Goal: Task Accomplishment & Management: Manage account settings

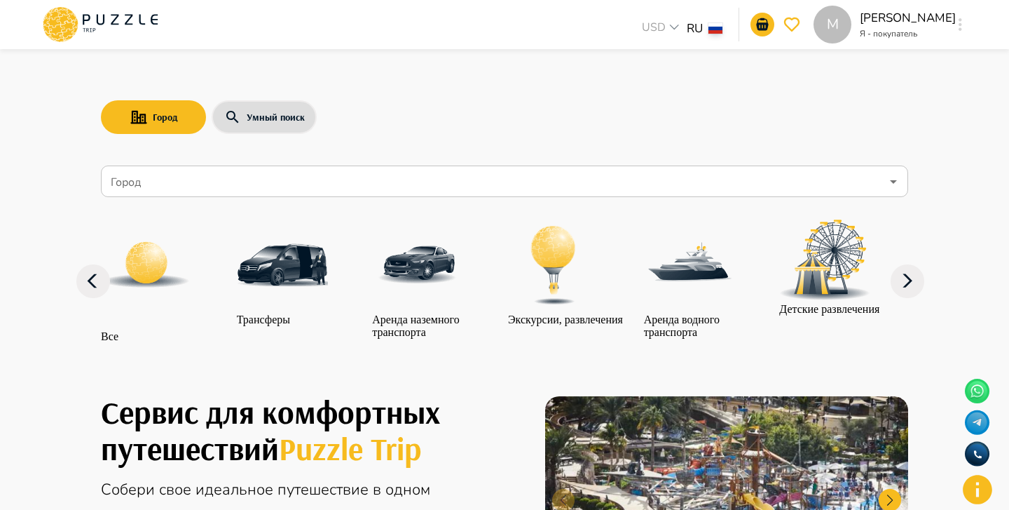
click at [958, 25] on button "button" at bounding box center [960, 25] width 11 height 20
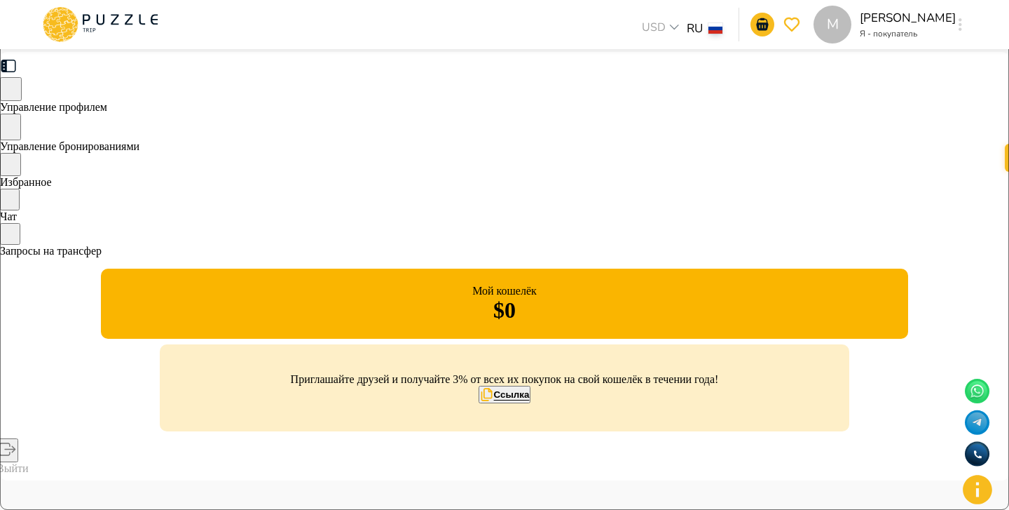
click at [955, 34] on div "M" at bounding box center [961, 24] width 16 height 25
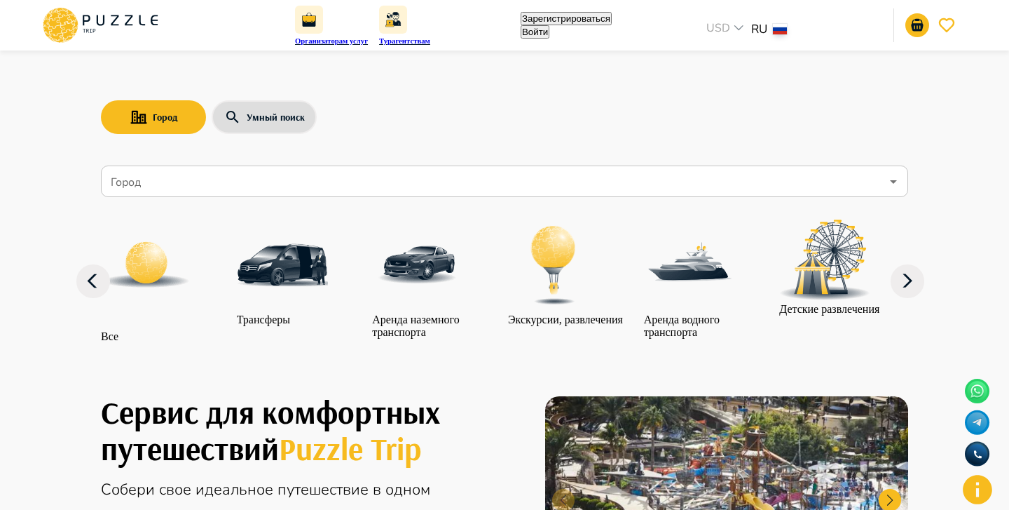
click at [550, 25] on button "Войти" at bounding box center [535, 31] width 29 height 13
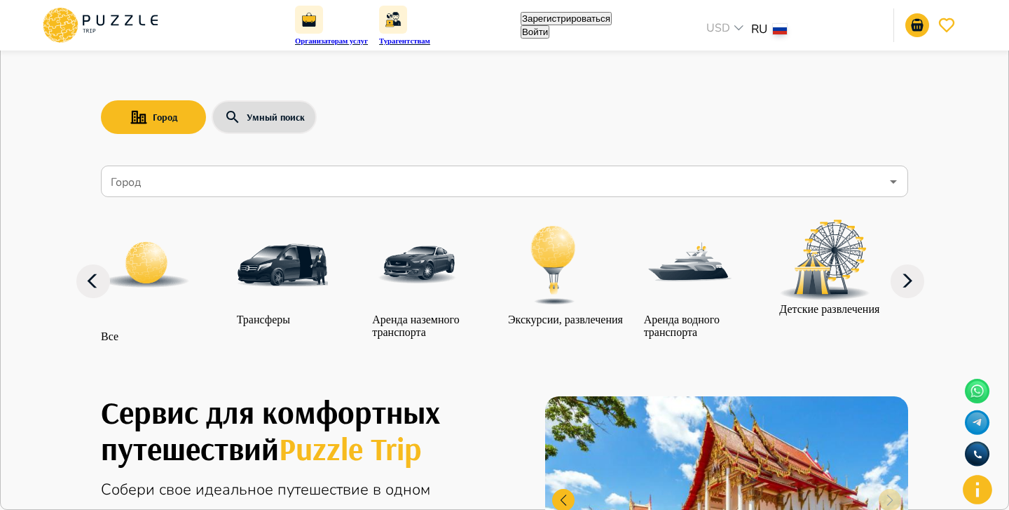
type input "**********"
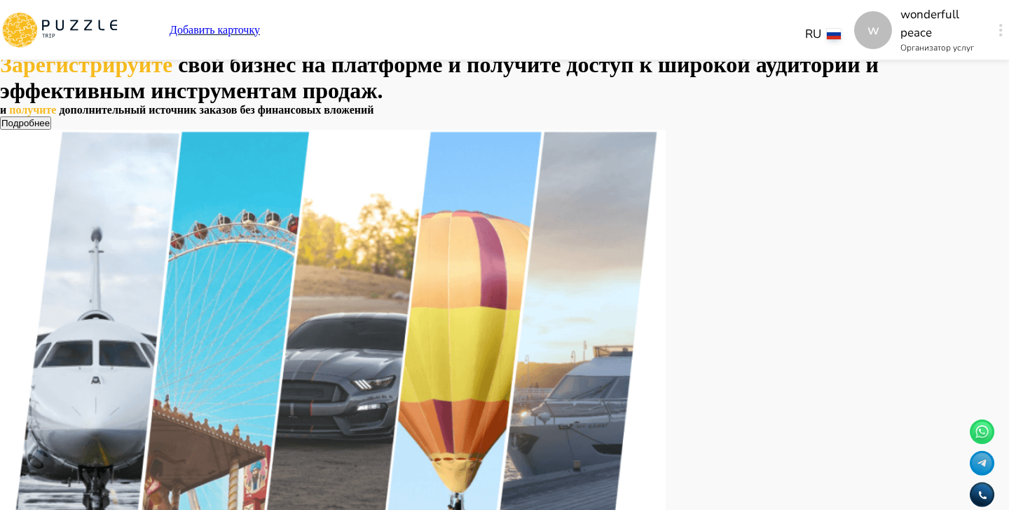
click at [910, 27] on div "w Добавить карточку RU ** w wonderfull peace Организатор услуг w" at bounding box center [504, 30] width 1009 height 60
click at [996, 27] on button "button" at bounding box center [1001, 30] width 11 height 20
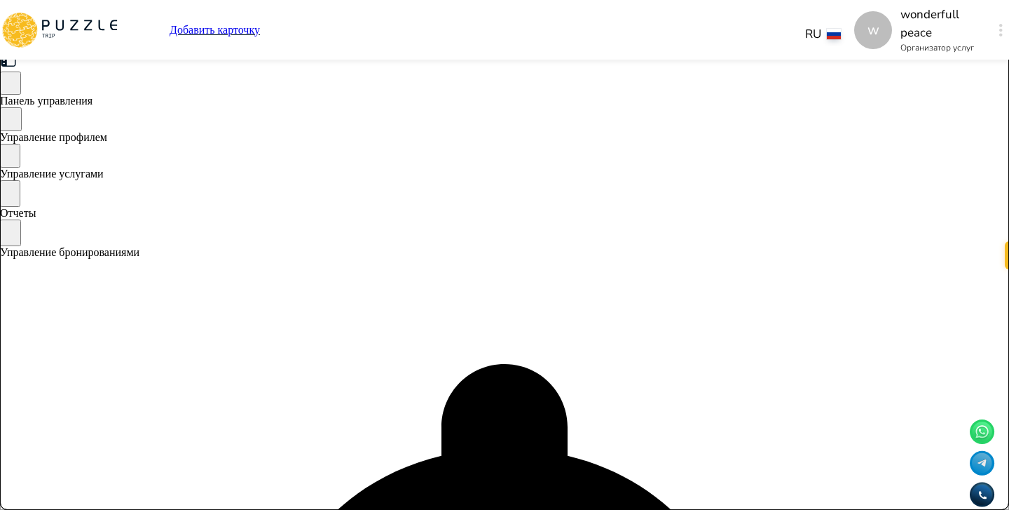
click at [140, 258] on span "Управление бронированиями" at bounding box center [70, 252] width 140 height 12
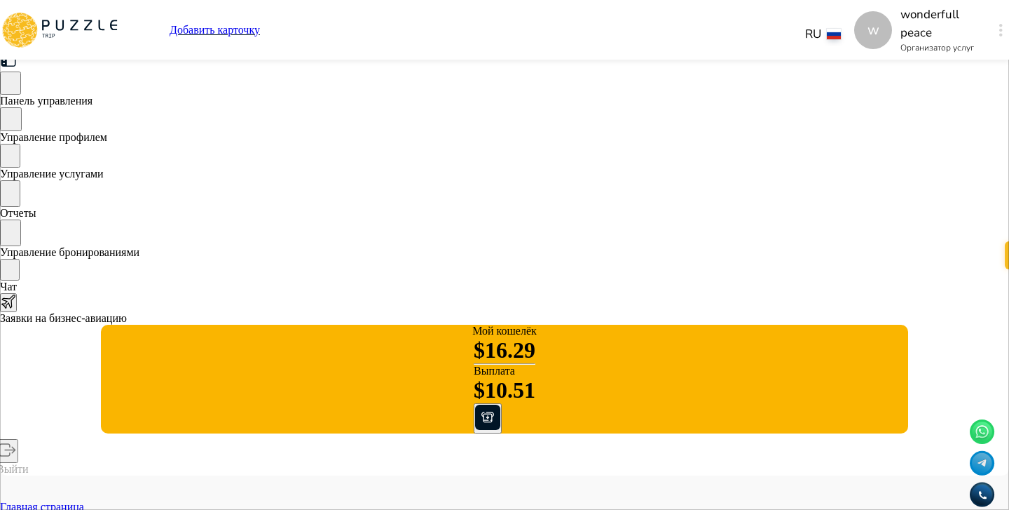
scroll to position [77, 0]
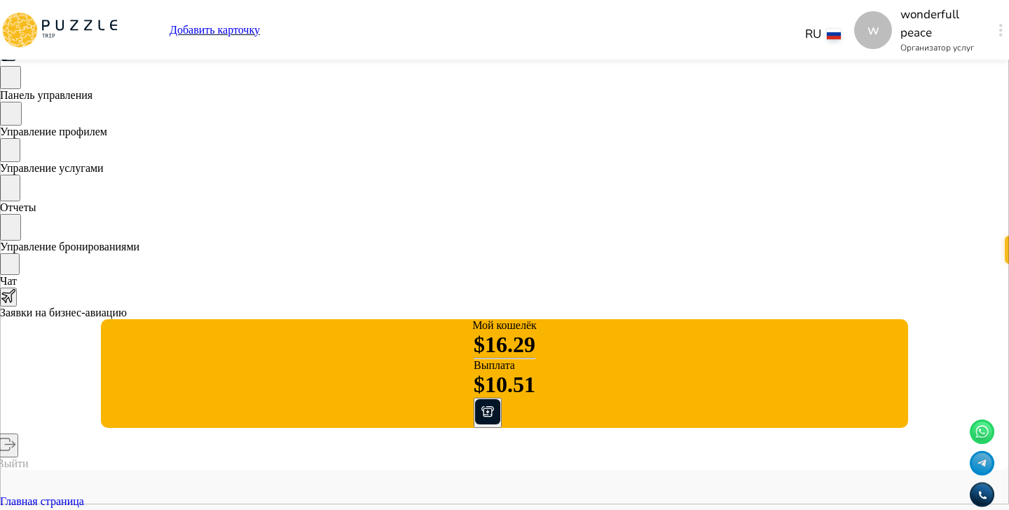
scroll to position [4, 0]
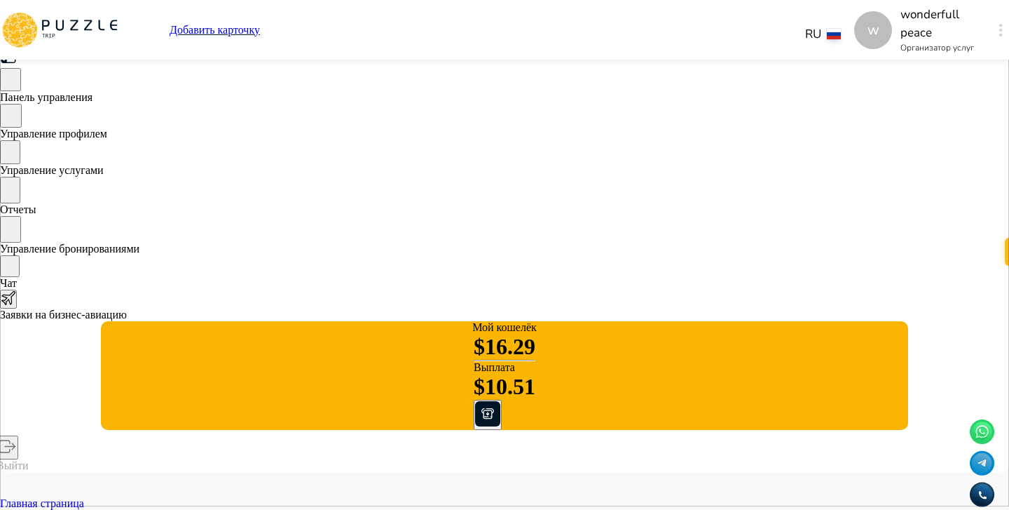
click at [104, 173] on span "Управление услугами" at bounding box center [52, 170] width 104 height 12
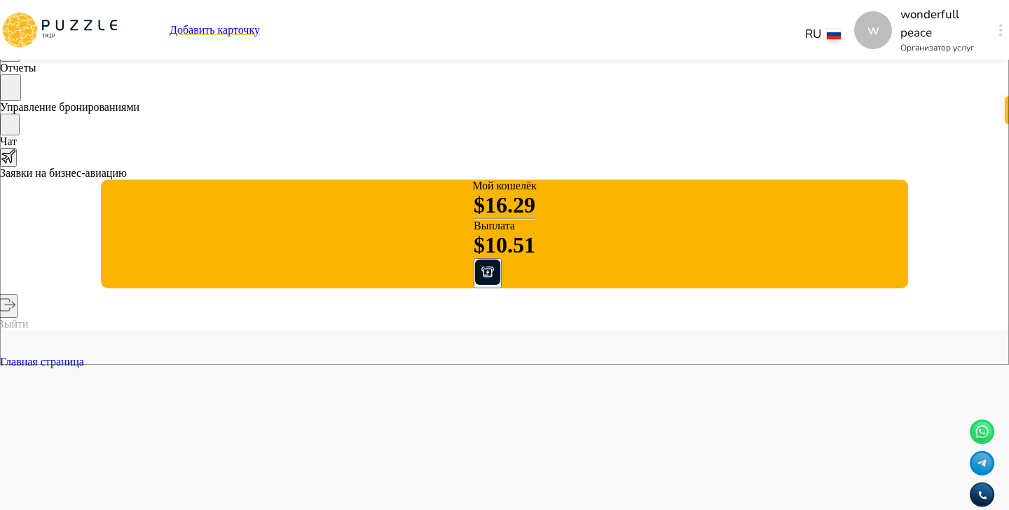
scroll to position [140, 0]
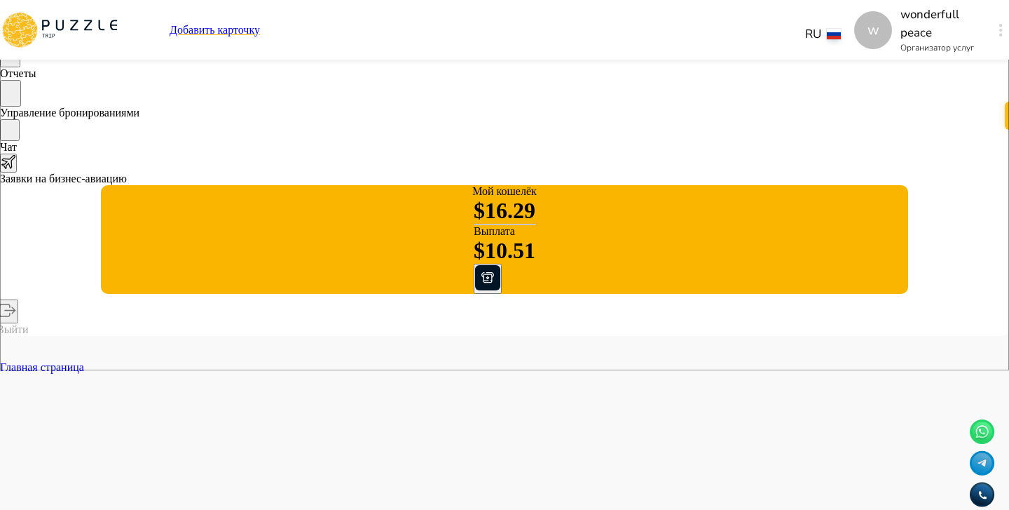
drag, startPoint x: 569, startPoint y: 230, endPoint x: 602, endPoint y: 285, distance: 63.8
drag, startPoint x: 339, startPoint y: 253, endPoint x: 365, endPoint y: 253, distance: 25.9
copy p "2810"
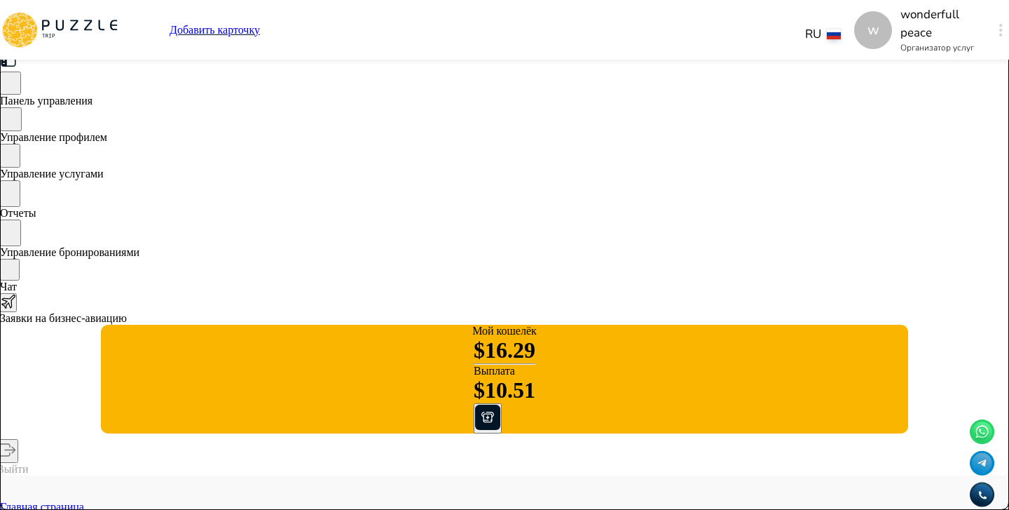
type textarea "*"
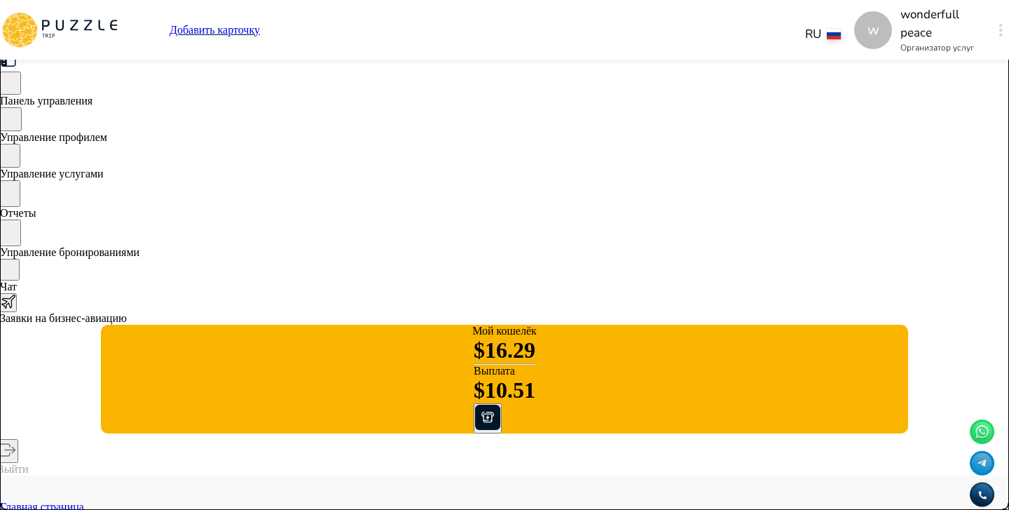
type textarea "*"
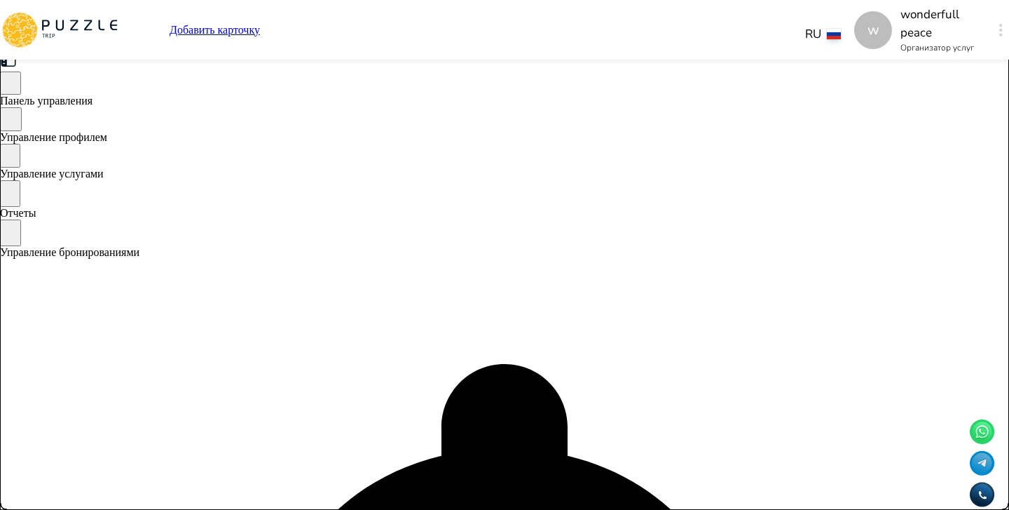
click at [140, 258] on span "Управление бронированиями" at bounding box center [70, 252] width 140 height 12
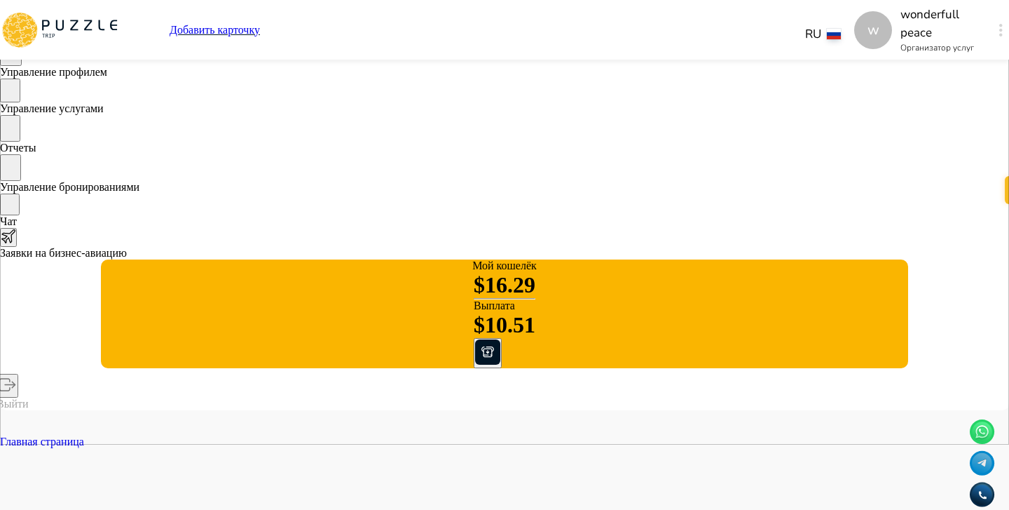
scroll to position [0, 1001]
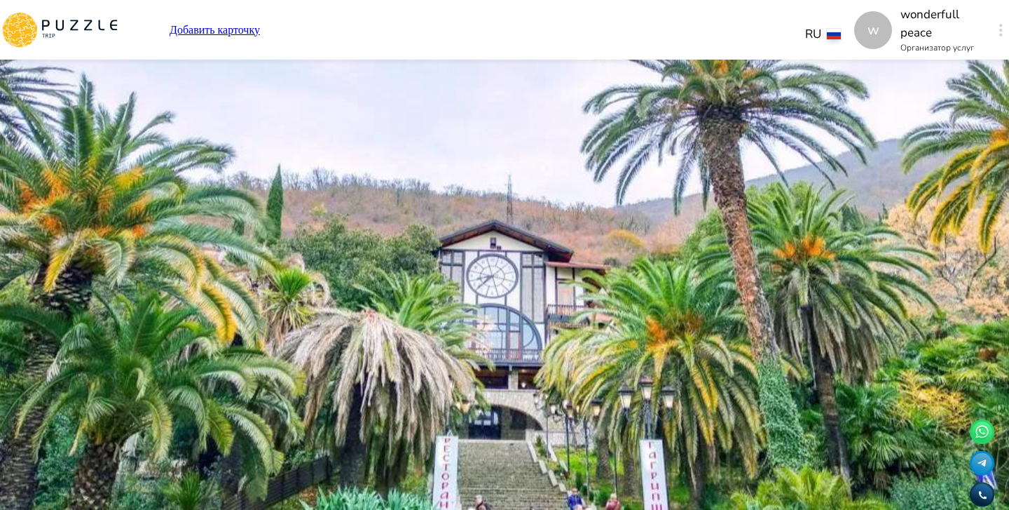
click at [104, 179] on span "Управление услугами" at bounding box center [52, 174] width 104 height 12
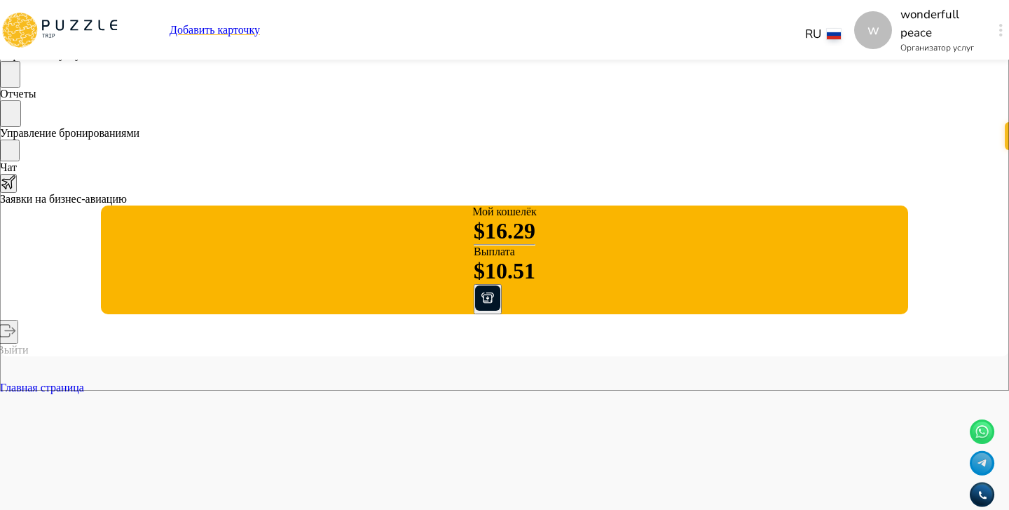
scroll to position [0, 219]
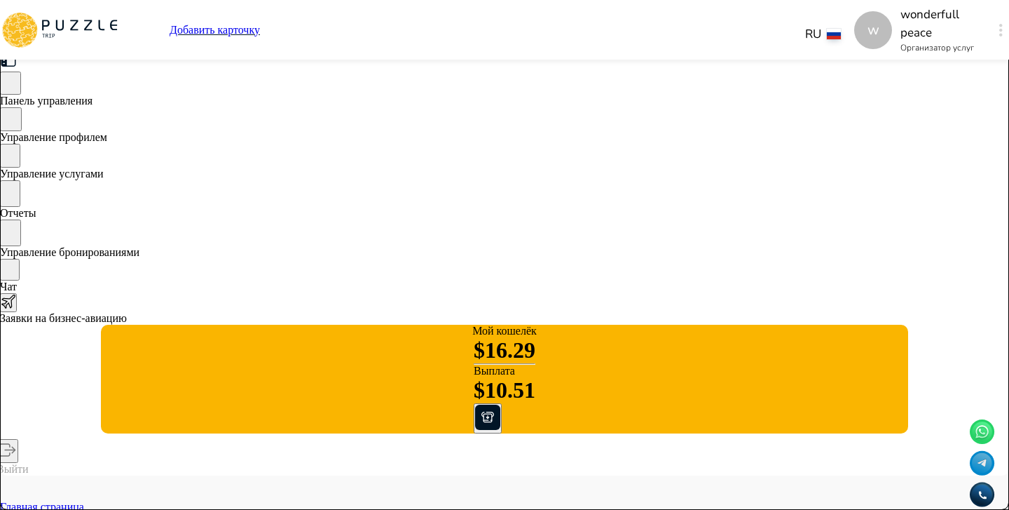
type textarea "*"
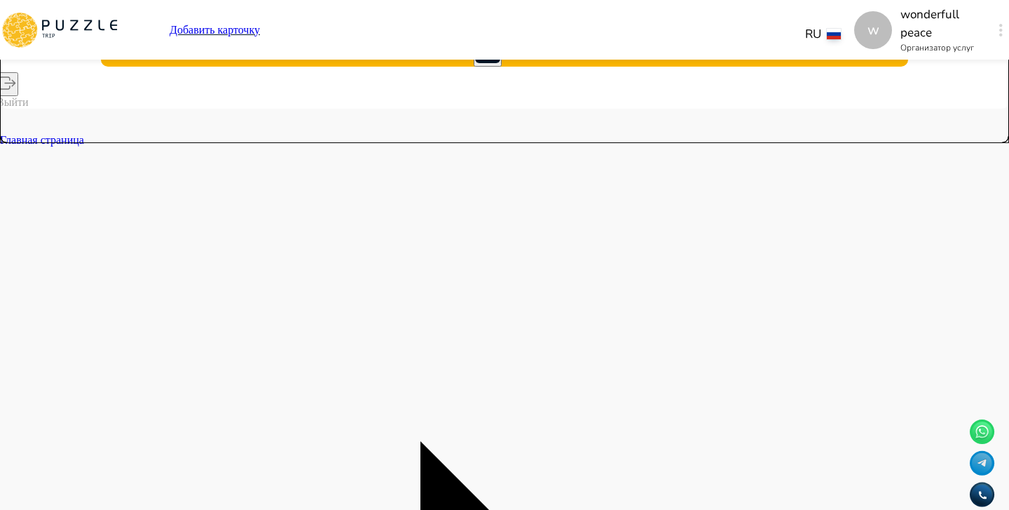
scroll to position [0, 29]
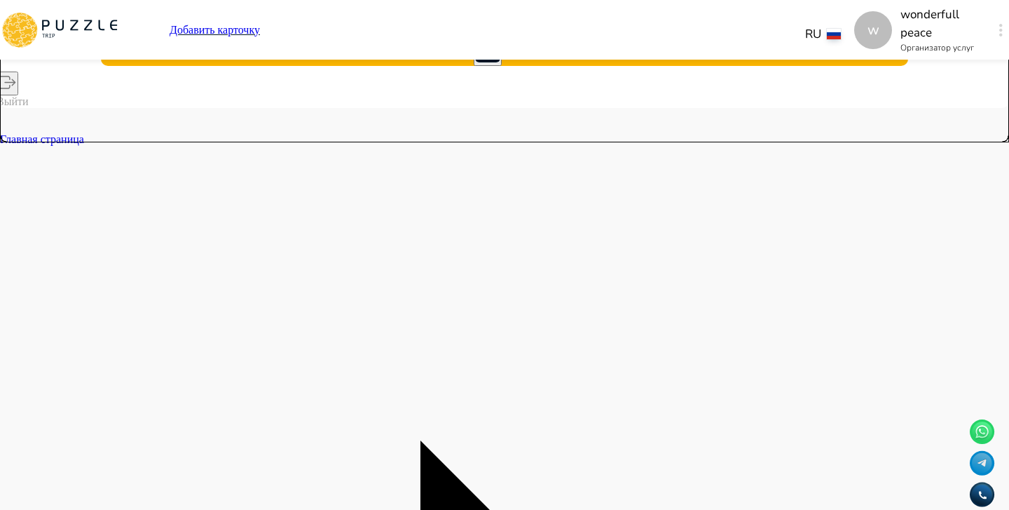
type textarea "*"
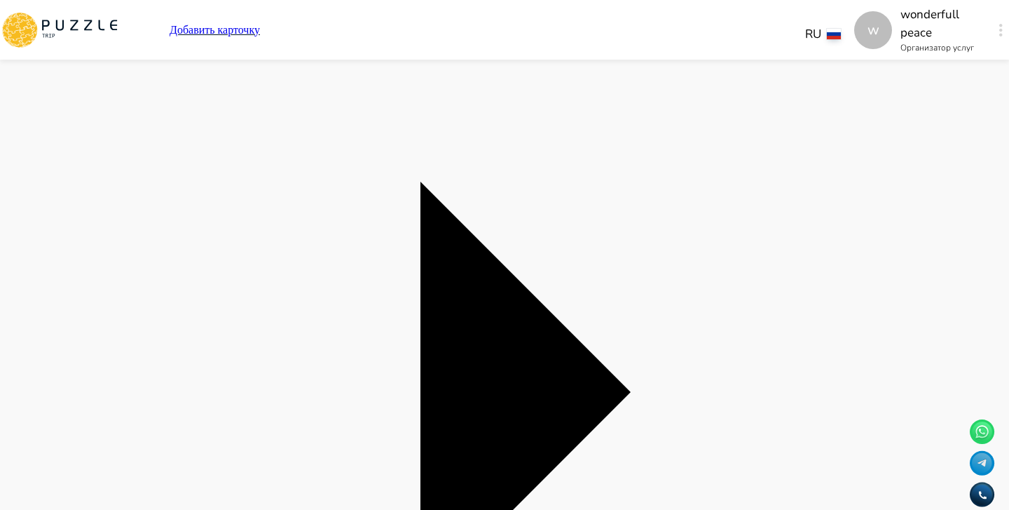
scroll to position [0, 0]
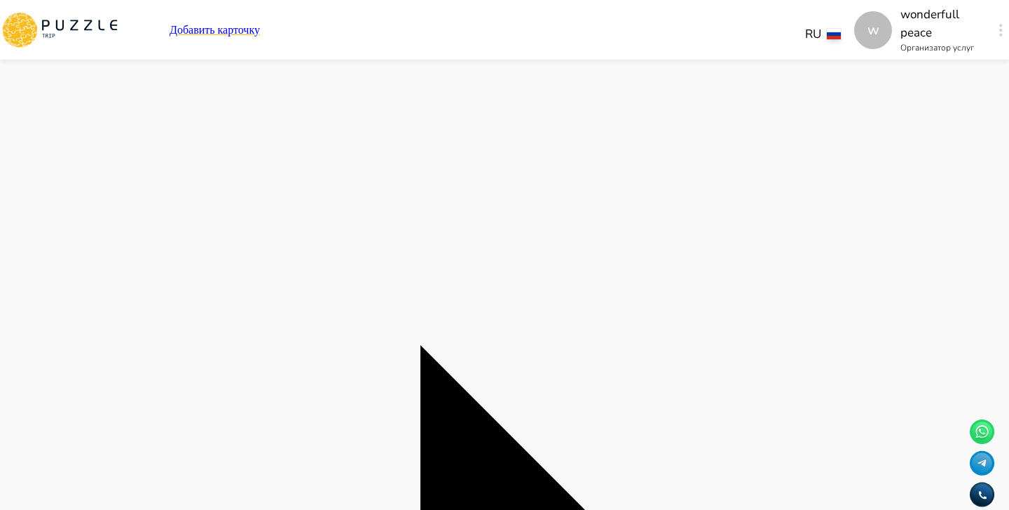
scroll to position [464, 0]
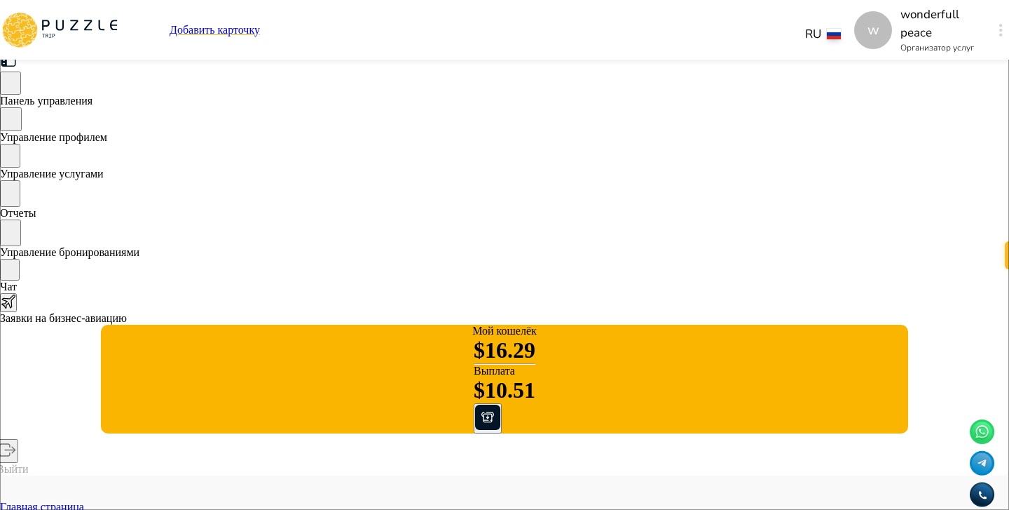
scroll to position [626, 0]
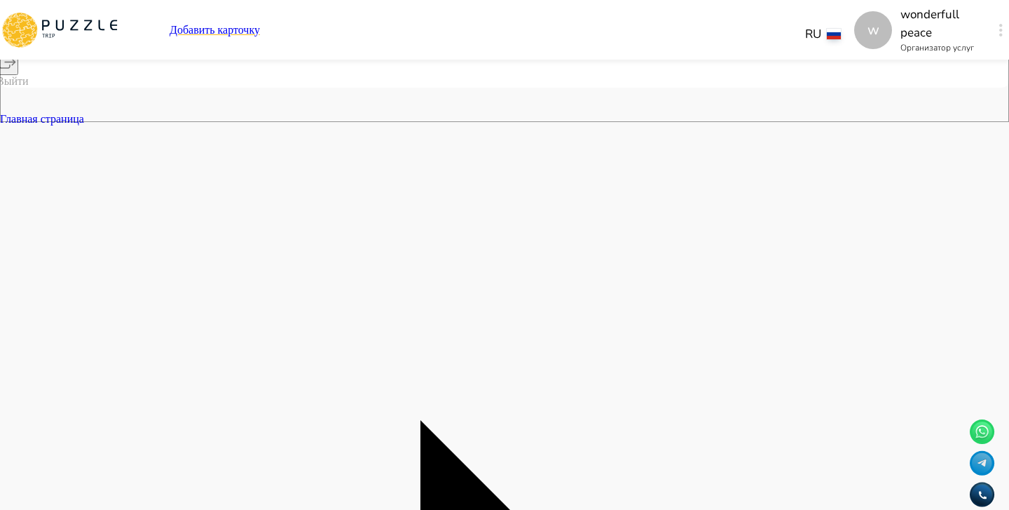
scroll to position [389, 0]
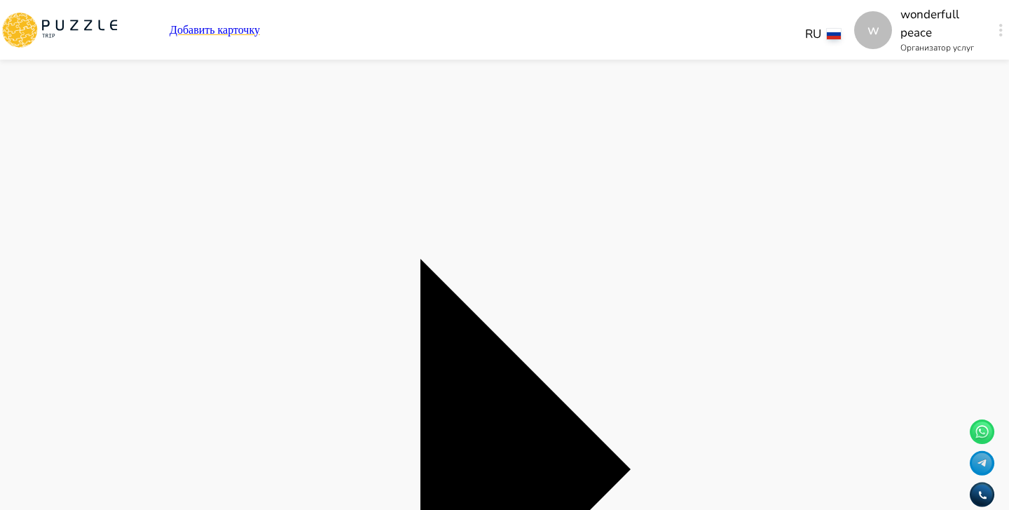
scroll to position [591, 0]
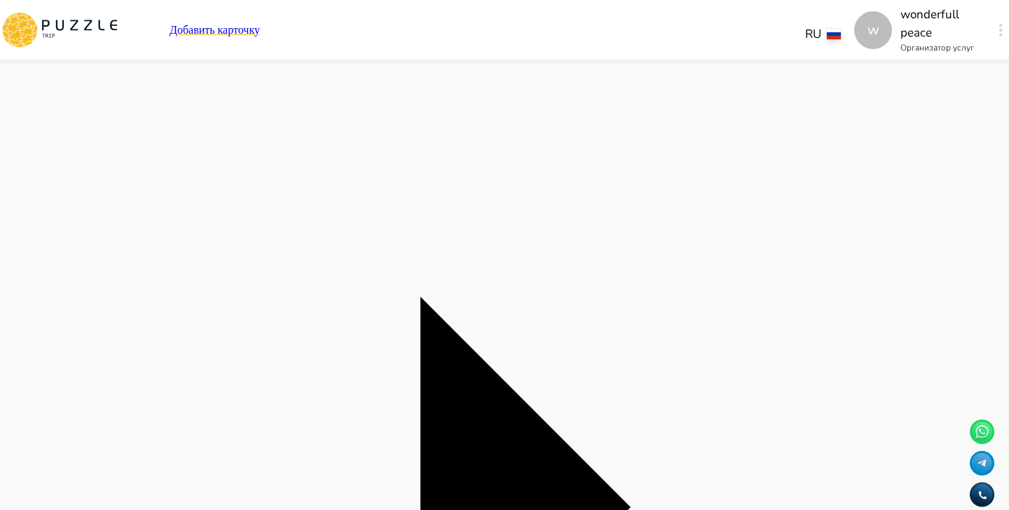
scroll to position [611, 0]
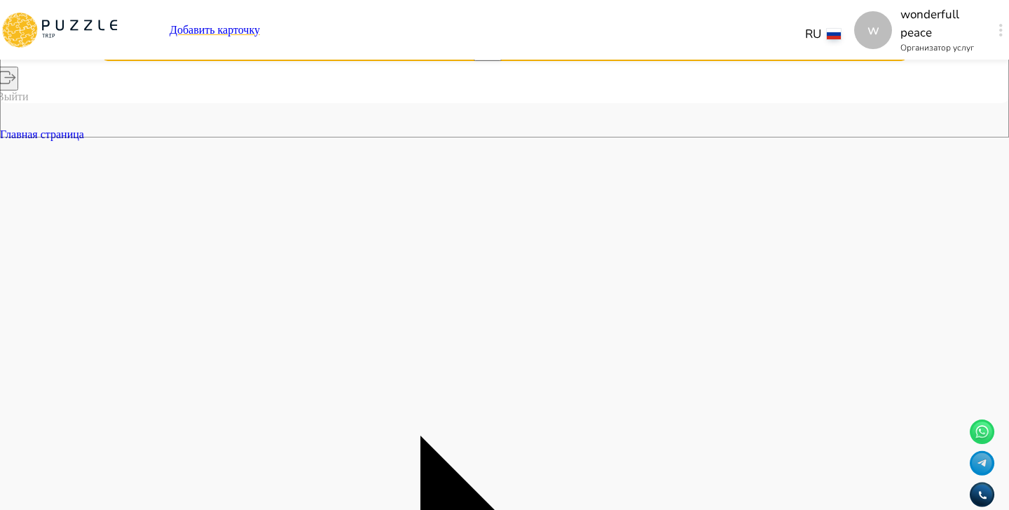
scroll to position [389, 0]
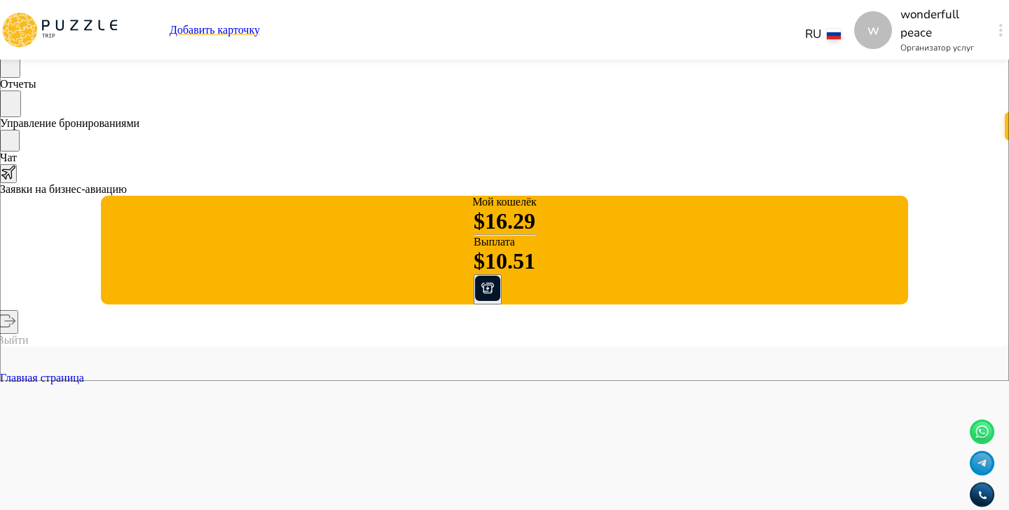
scroll to position [0, 219]
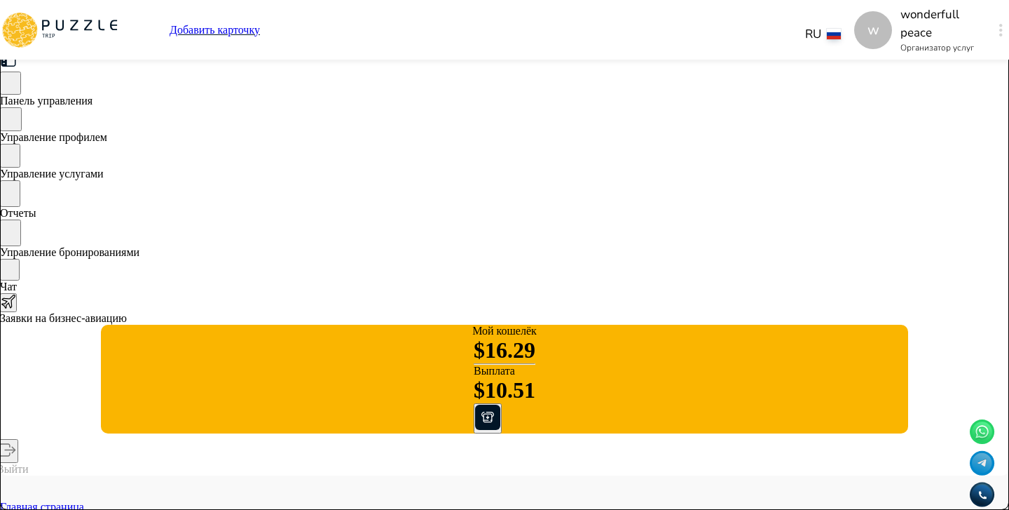
type textarea "*"
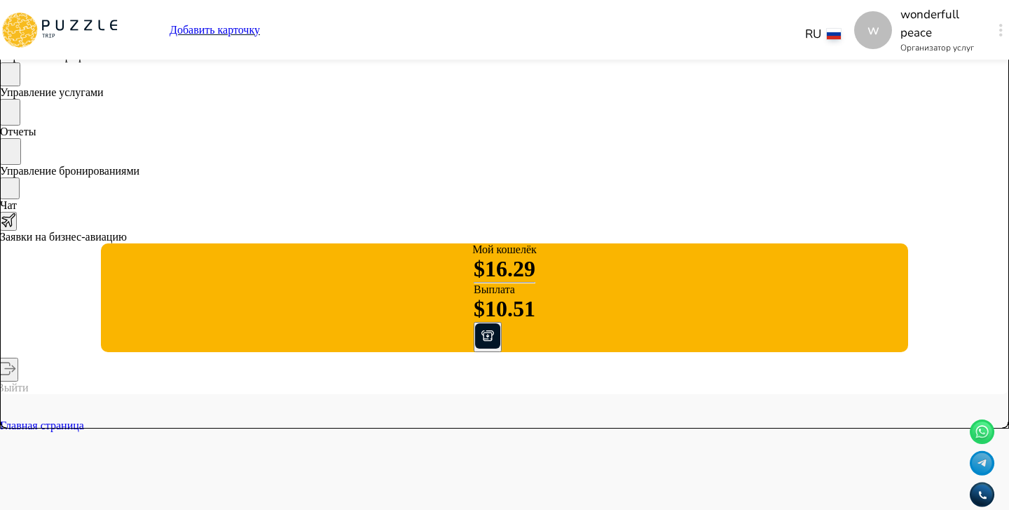
scroll to position [236, 0]
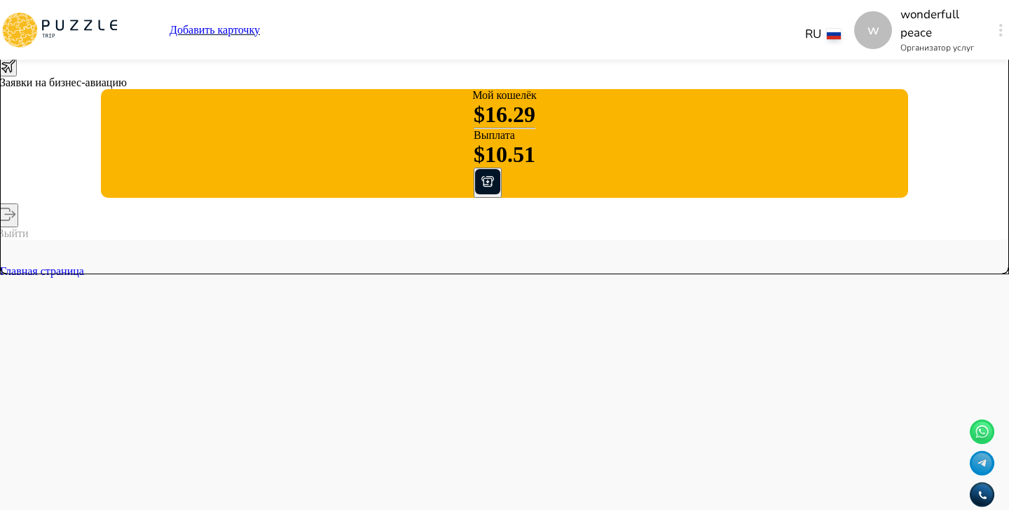
type textarea "*"
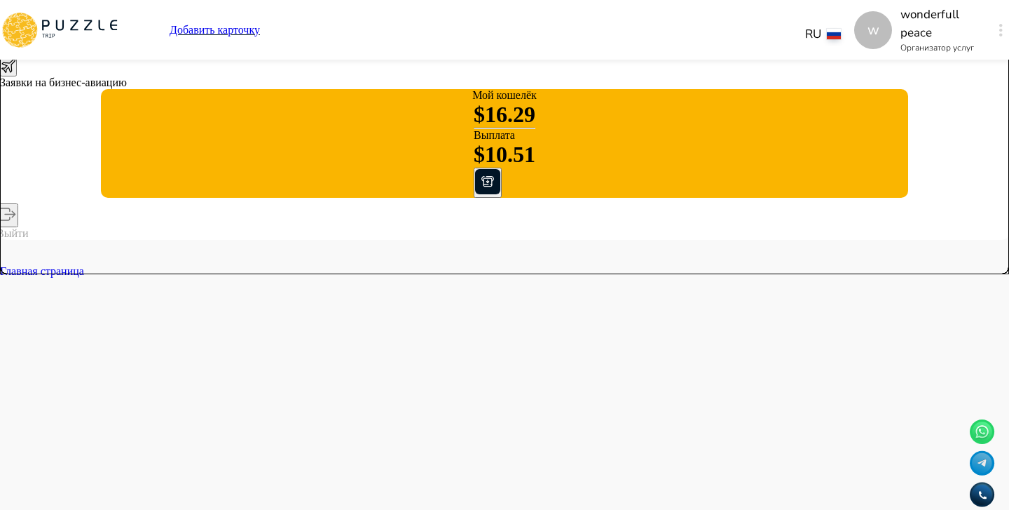
type textarea "*"
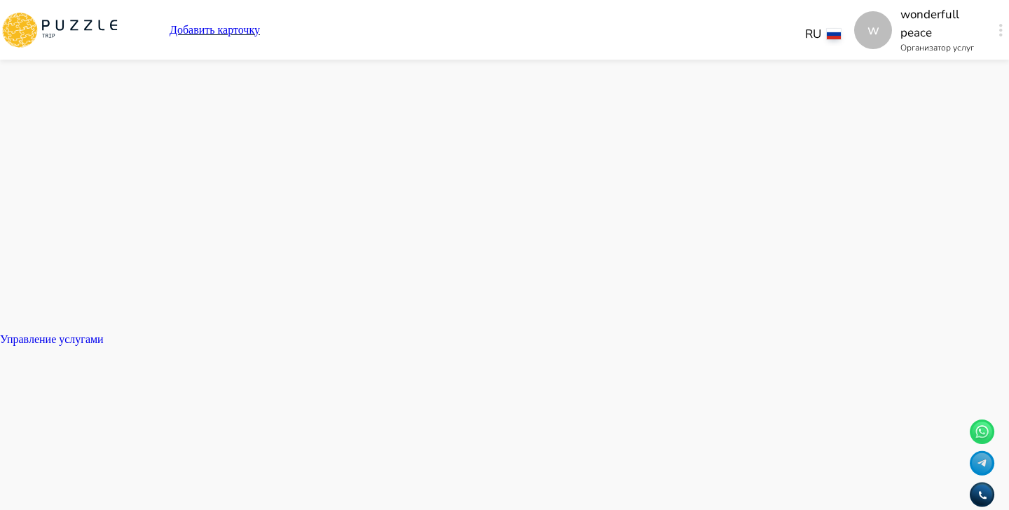
scroll to position [0, 0]
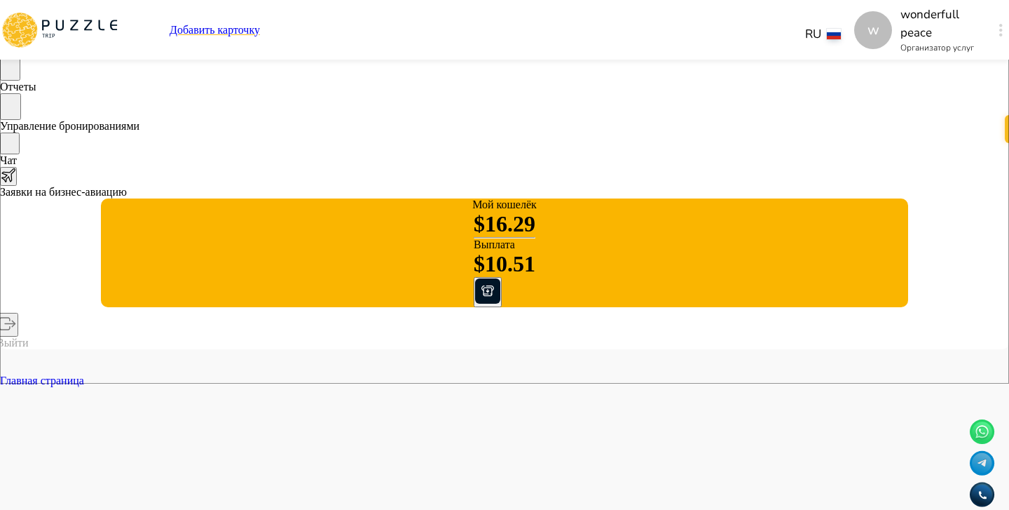
scroll to position [0, 219]
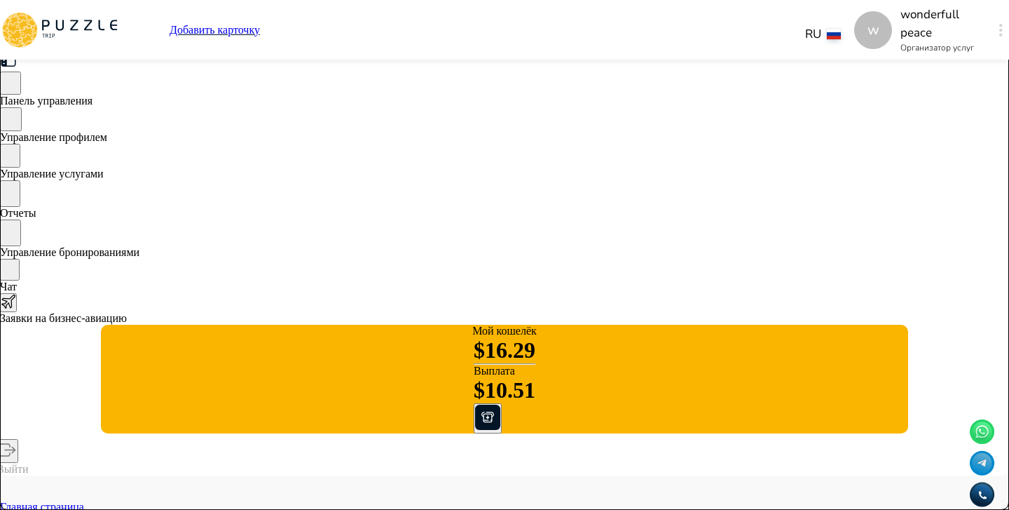
type textarea "*"
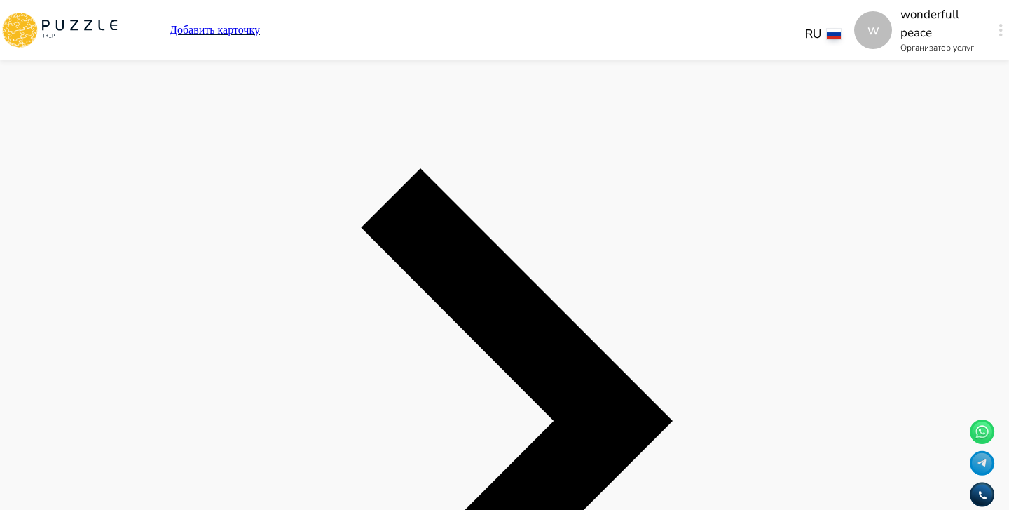
scroll to position [0, 29]
type textarea "*"
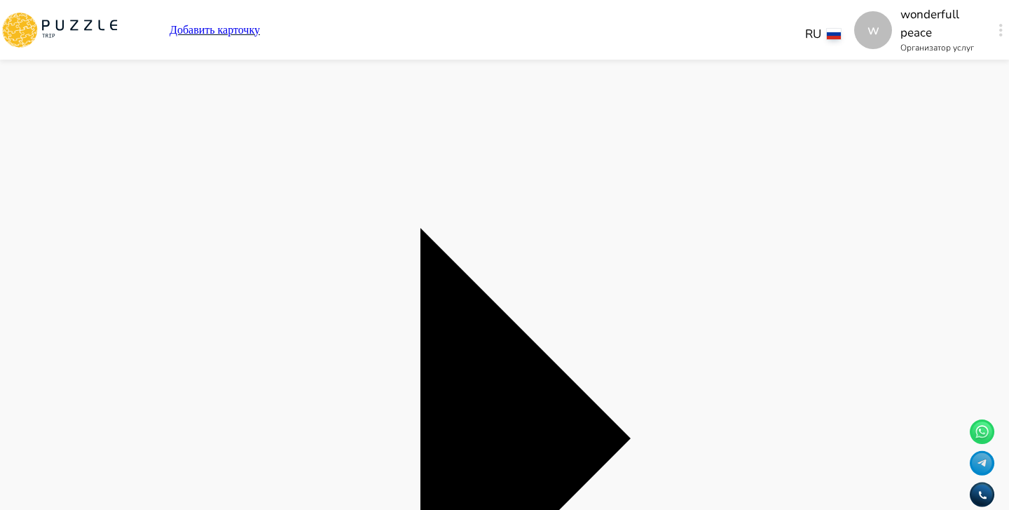
scroll to position [0, 0]
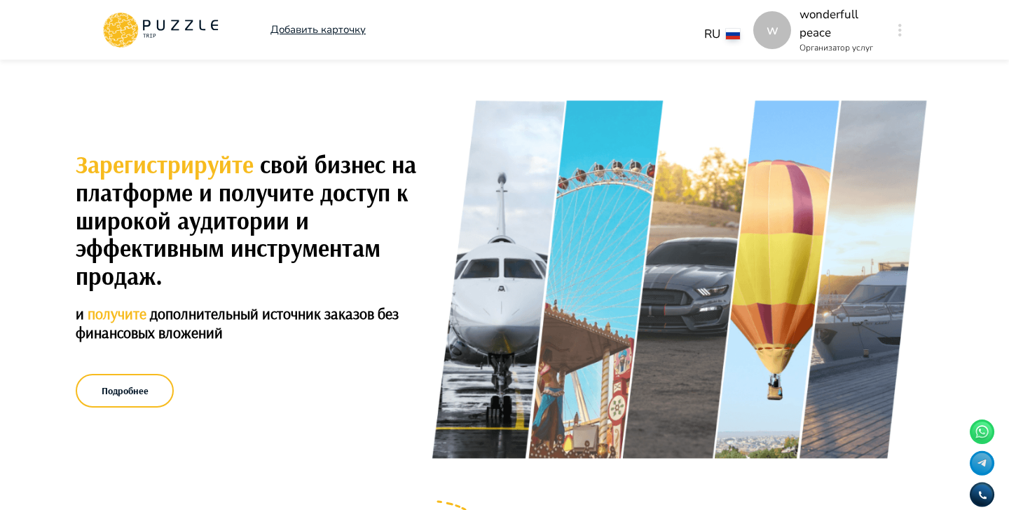
click at [894, 25] on div "w" at bounding box center [900, 30] width 16 height 25
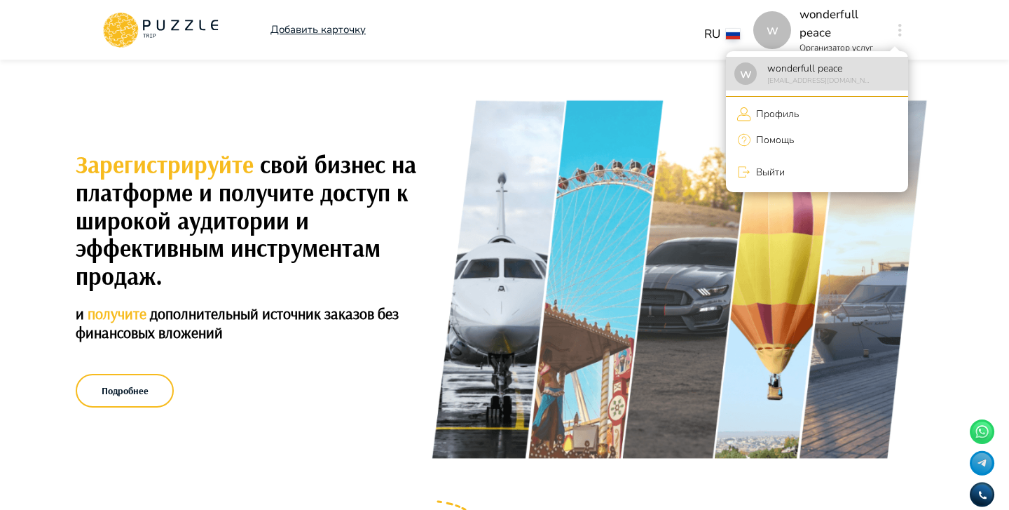
click at [789, 112] on p "Профиль" at bounding box center [775, 114] width 48 height 15
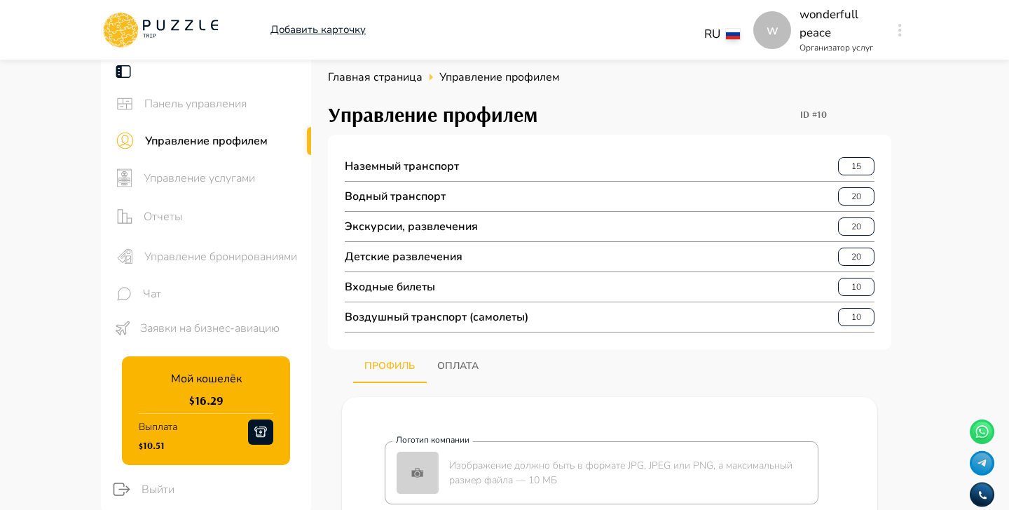
click at [251, 173] on span "Управление услугами" at bounding box center [222, 178] width 156 height 17
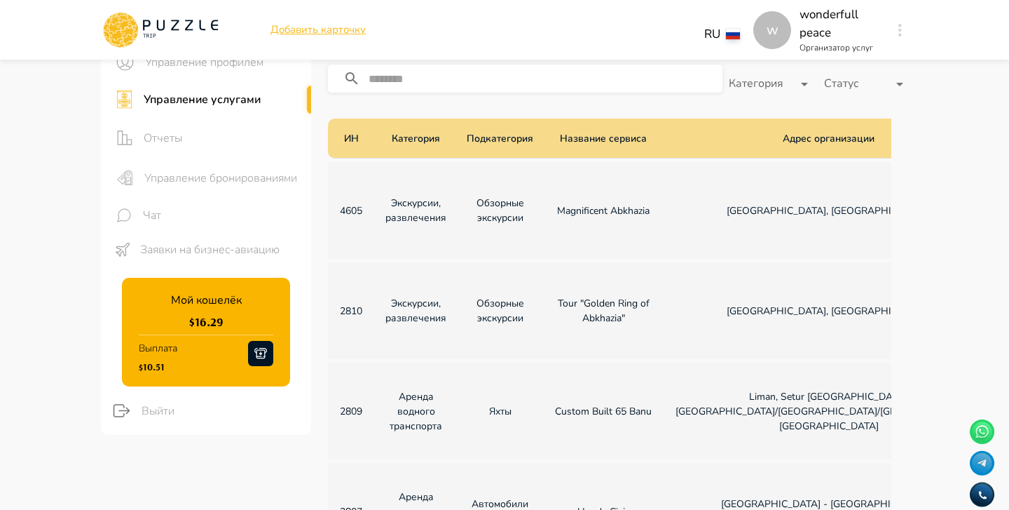
scroll to position [0, 219]
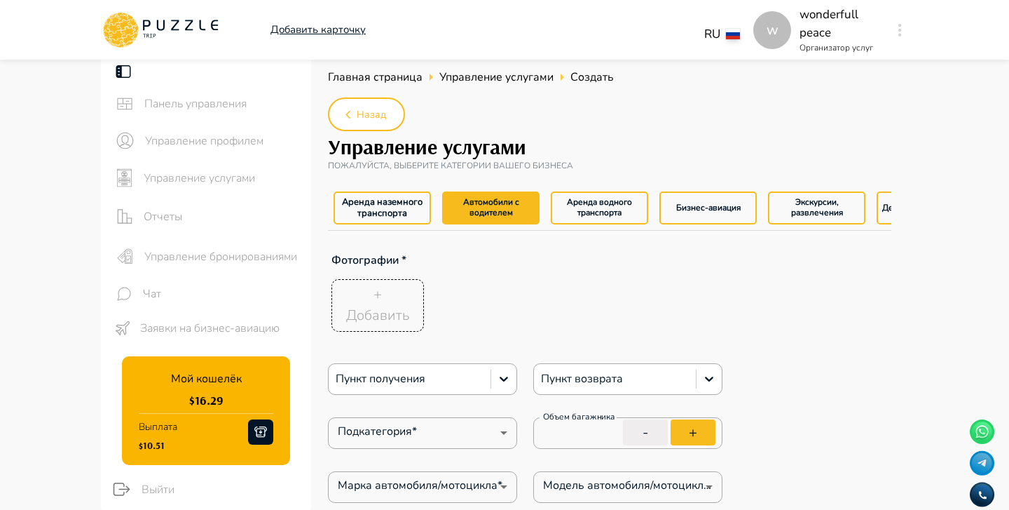
type textarea "*"
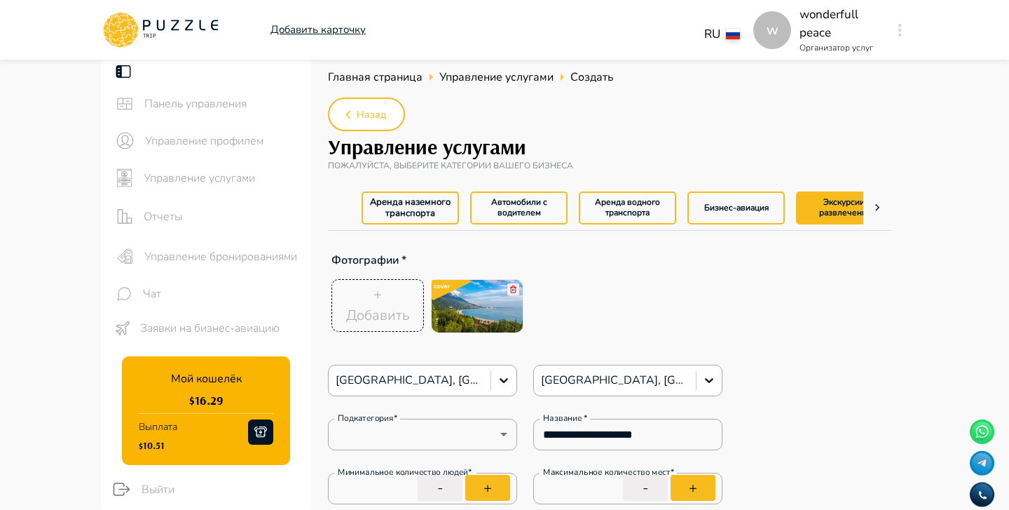
type textarea "*"
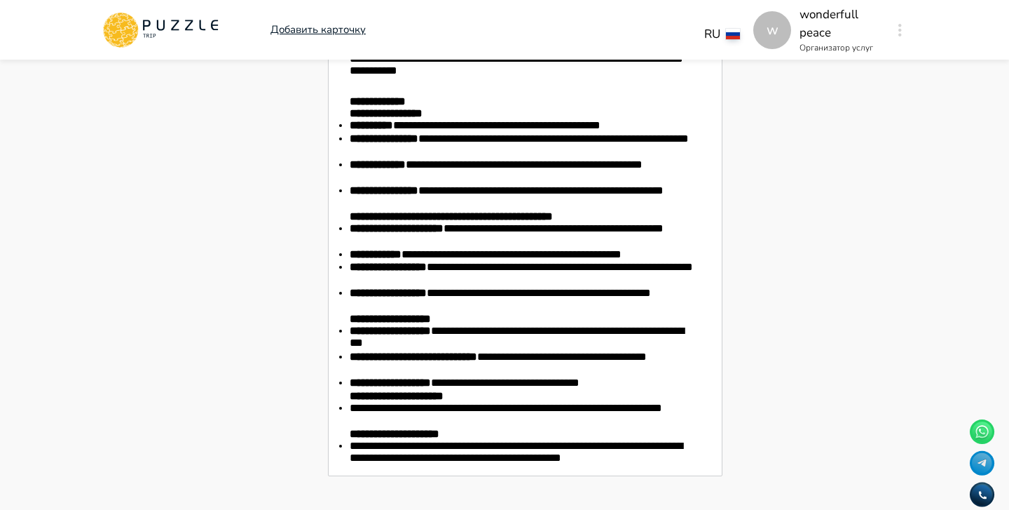
type textarea "*"
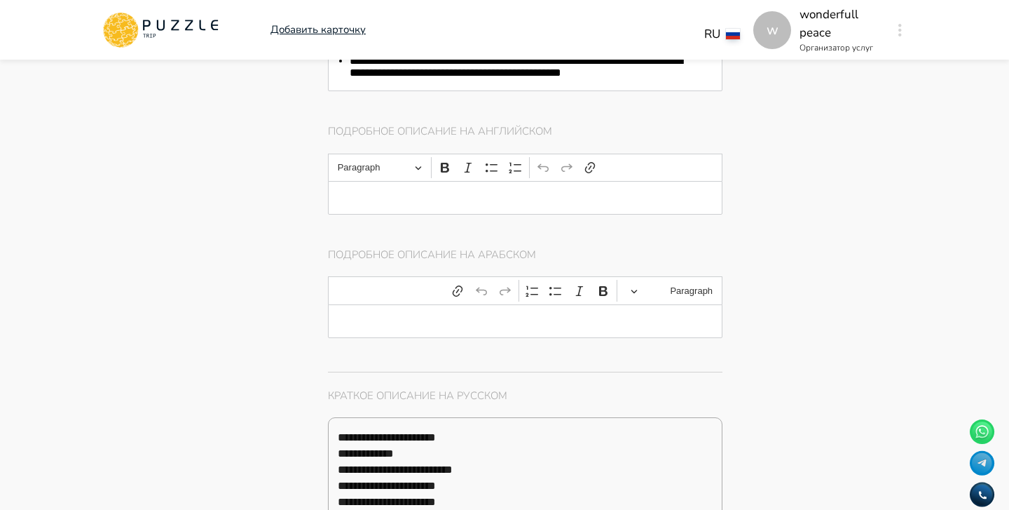
type textarea "*"
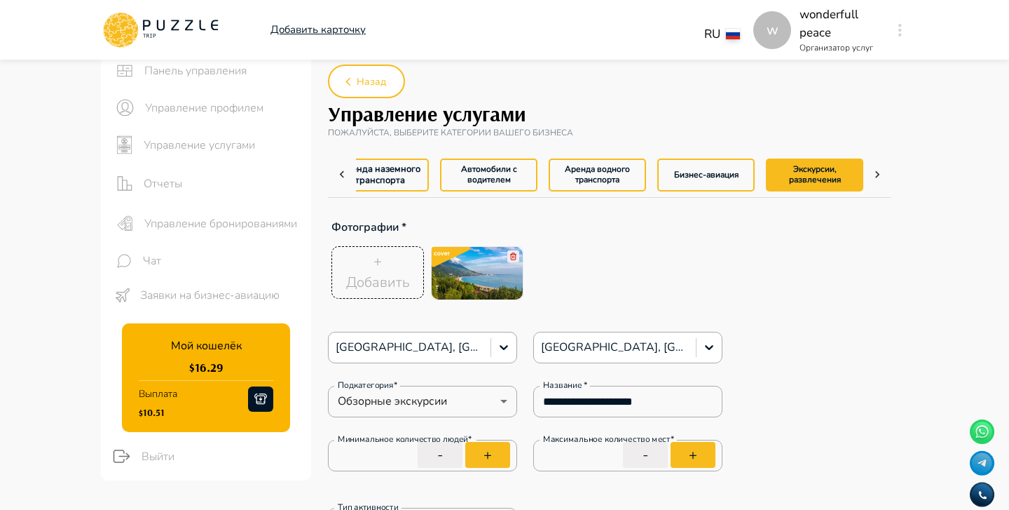
scroll to position [34, 0]
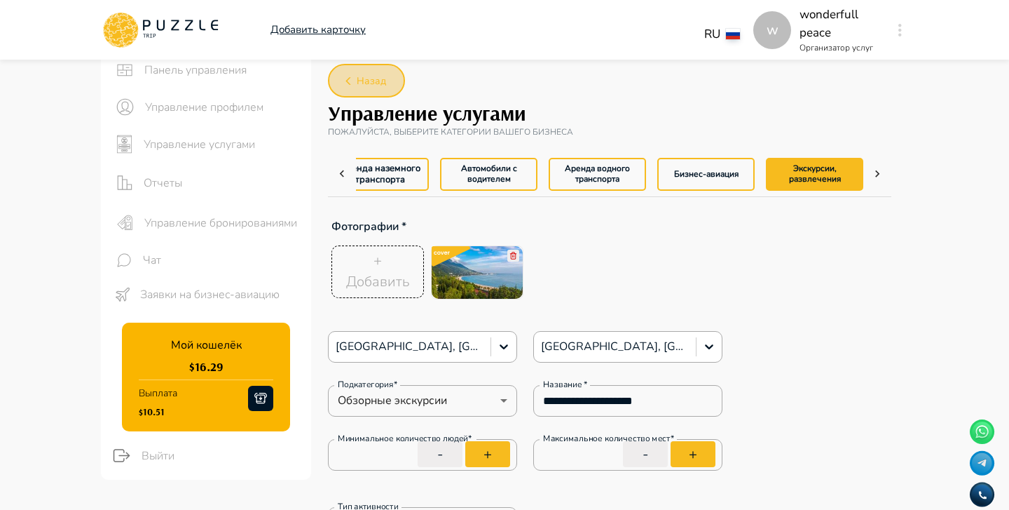
click at [394, 76] on button "Назад" at bounding box center [366, 81] width 77 height 34
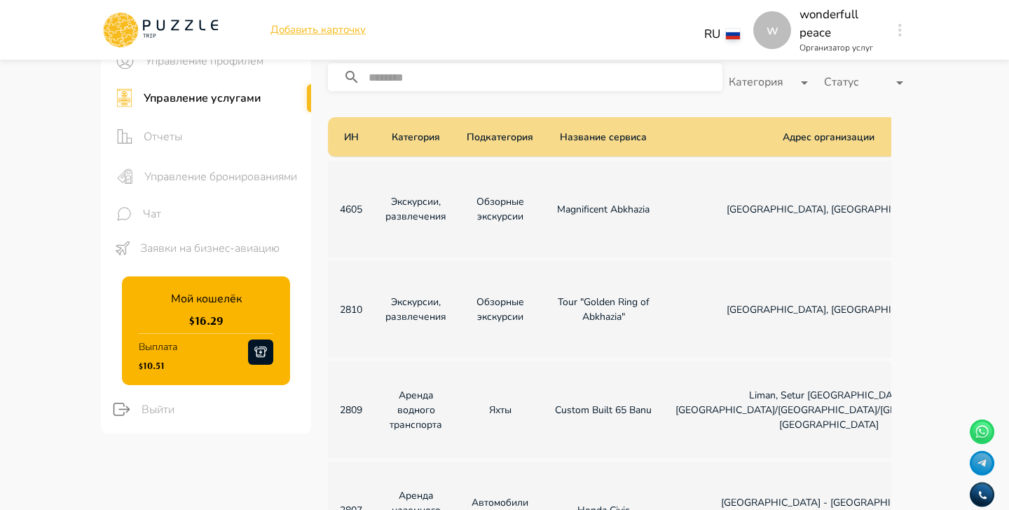
scroll to position [0, 219]
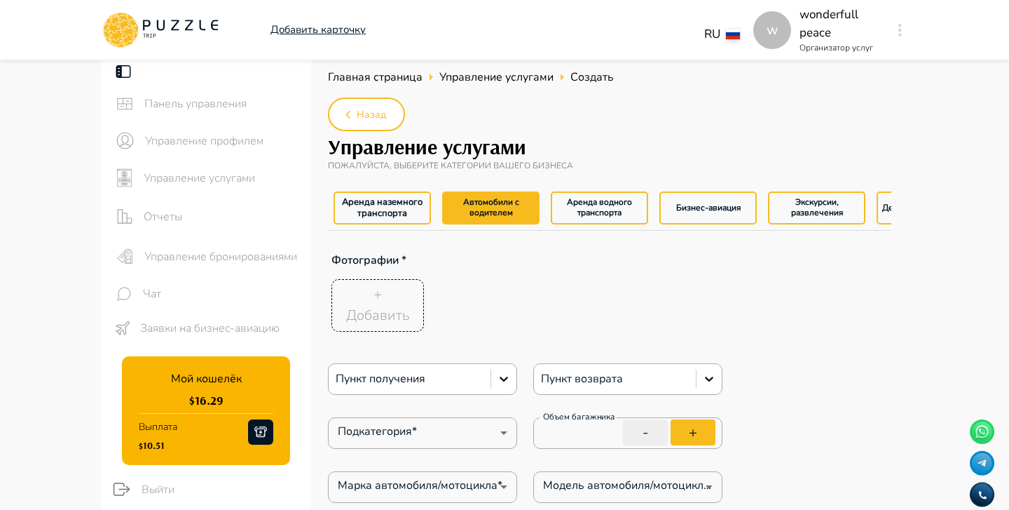
type textarea "*"
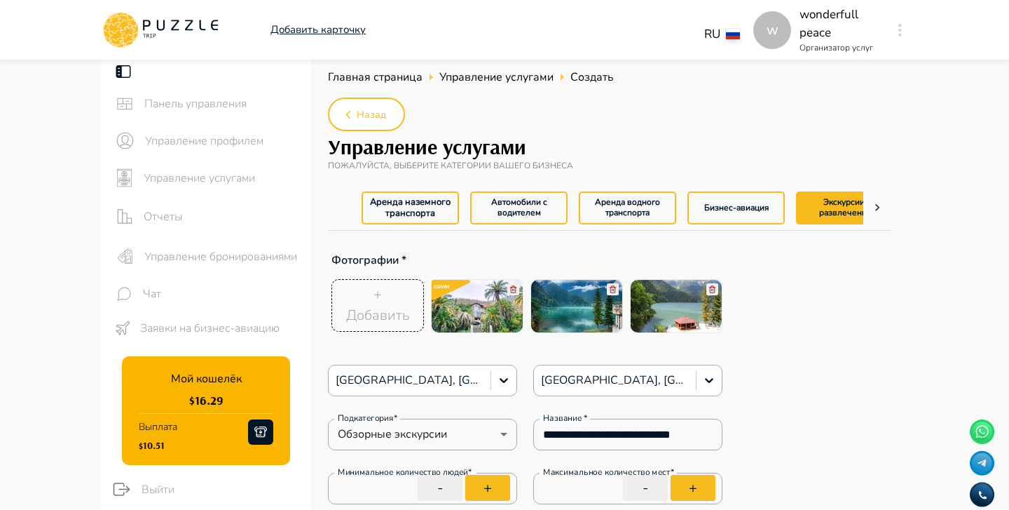
scroll to position [105, 0]
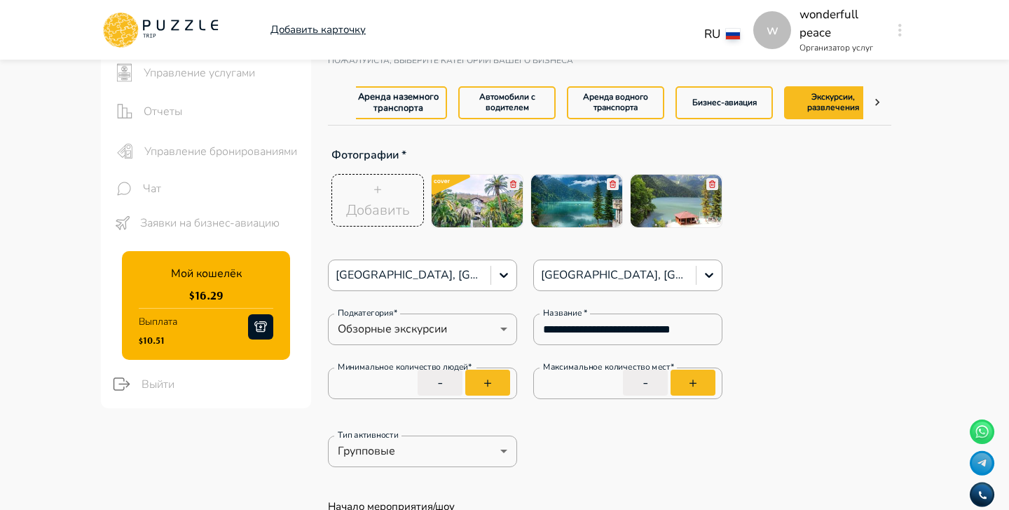
type textarea "*"
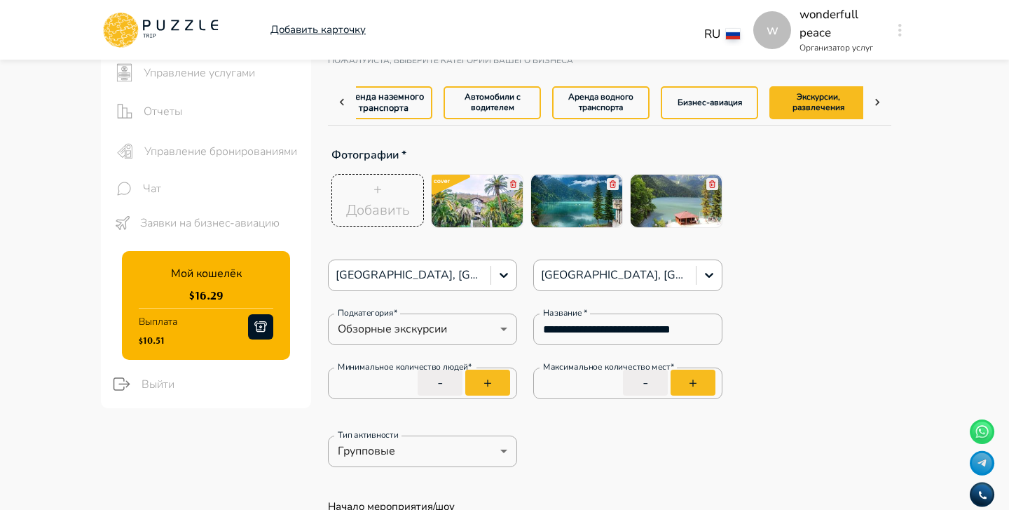
scroll to position [0, 30]
type textarea "*"
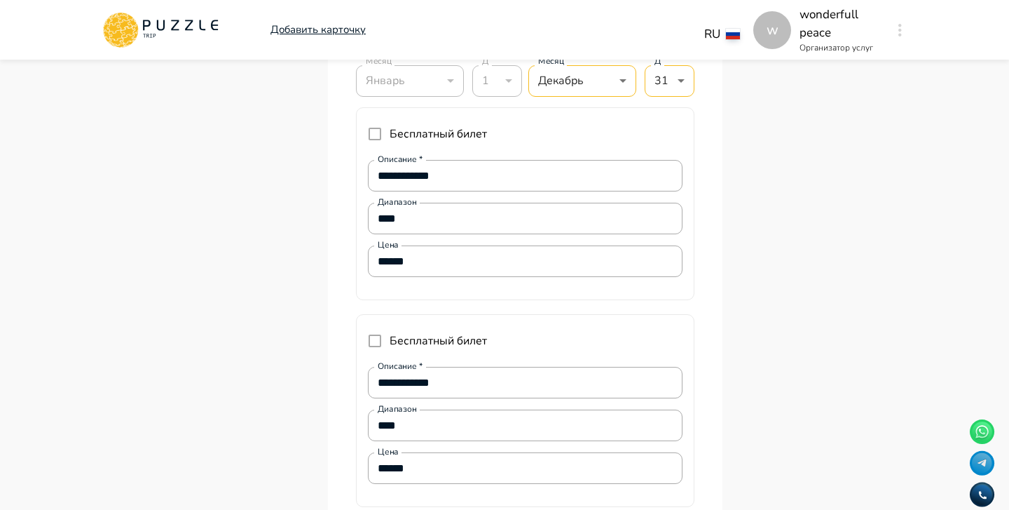
scroll to position [4193, 0]
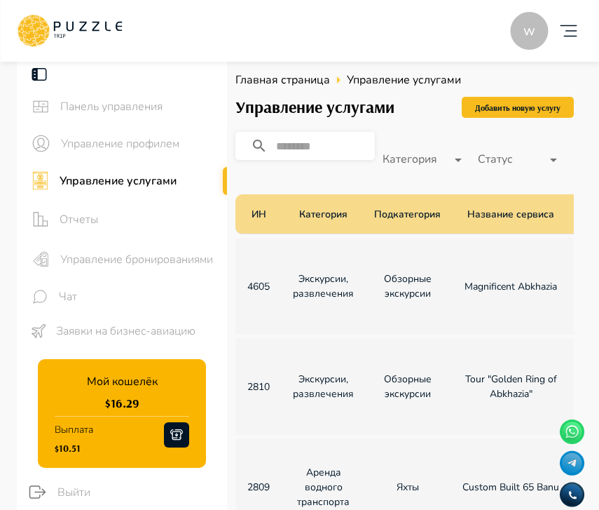
click at [123, 263] on span "Управление бронированиями" at bounding box center [138, 259] width 156 height 17
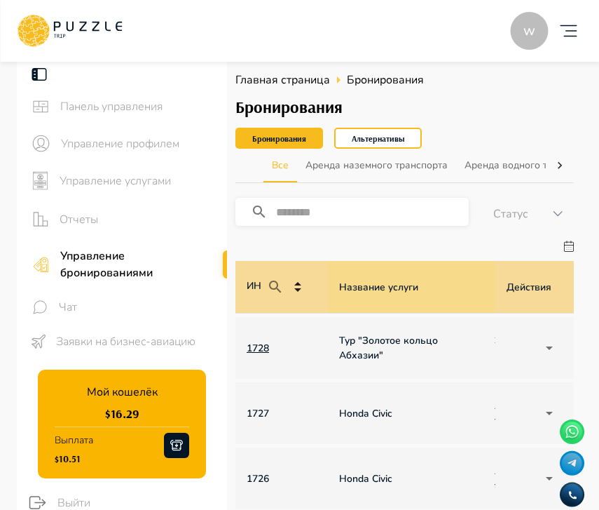
click at [248, 349] on p "1728" at bounding box center [282, 348] width 70 height 15
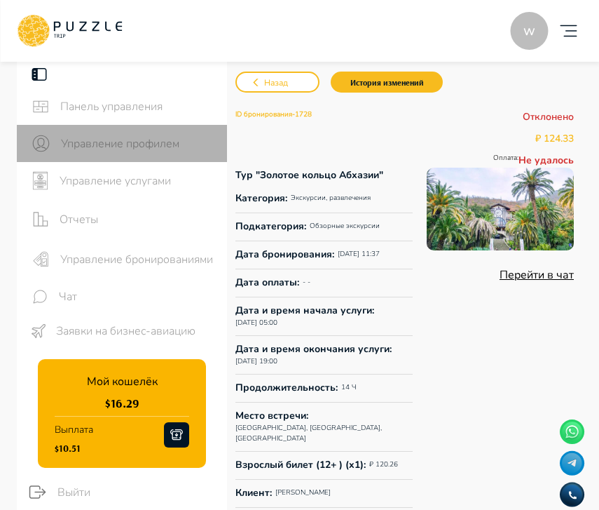
click at [128, 141] on span "Управление профилем" at bounding box center [138, 143] width 155 height 17
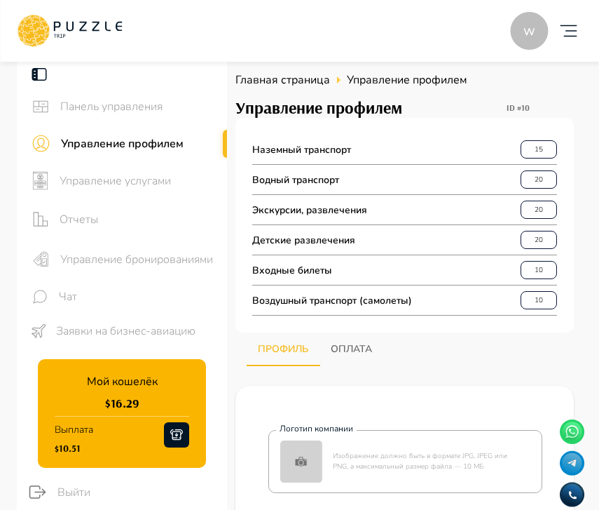
click at [149, 184] on span "Управление услугами" at bounding box center [138, 180] width 156 height 17
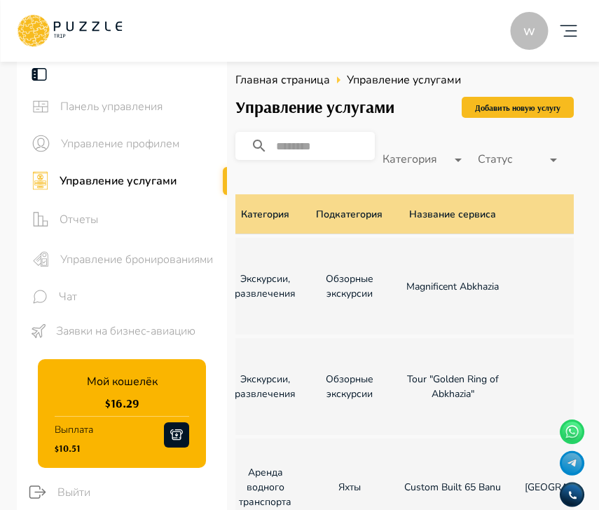
scroll to position [0, 60]
click at [430, 394] on p "Tour "Golden Ring of Abkhazia"" at bounding box center [451, 386] width 100 height 29
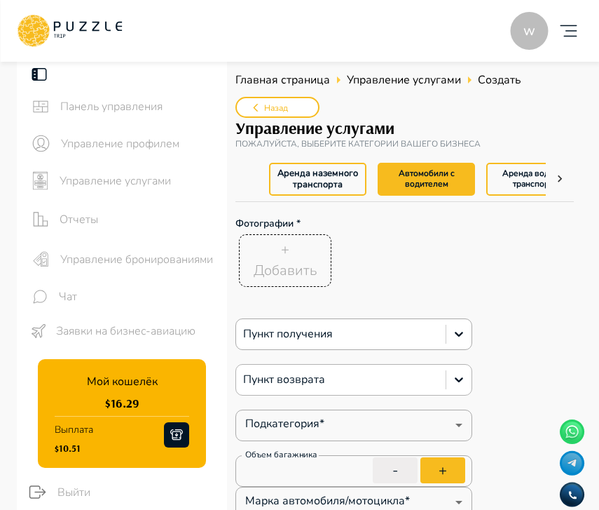
type textarea "*"
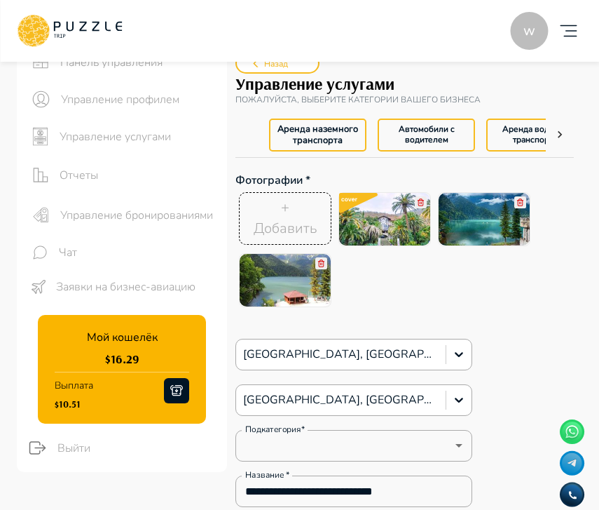
type textarea "*"
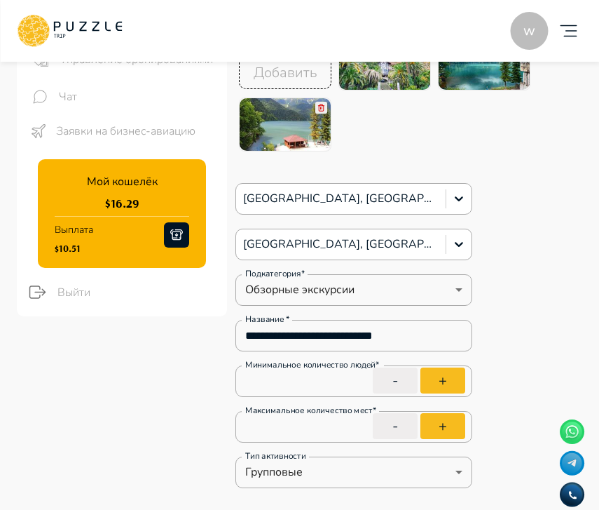
scroll to position [0, 255]
type textarea "*"
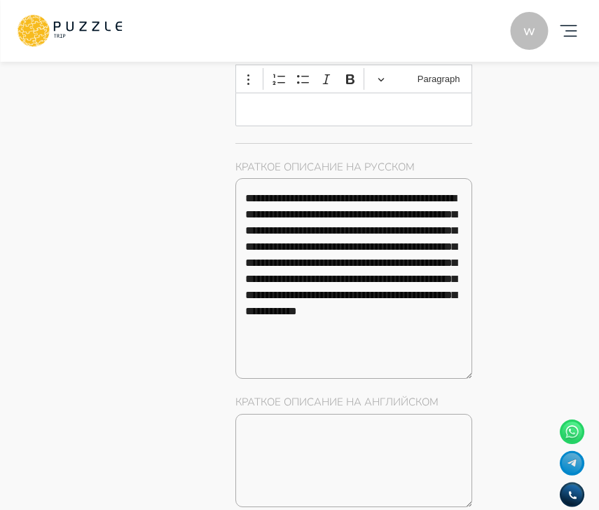
scroll to position [2542, 0]
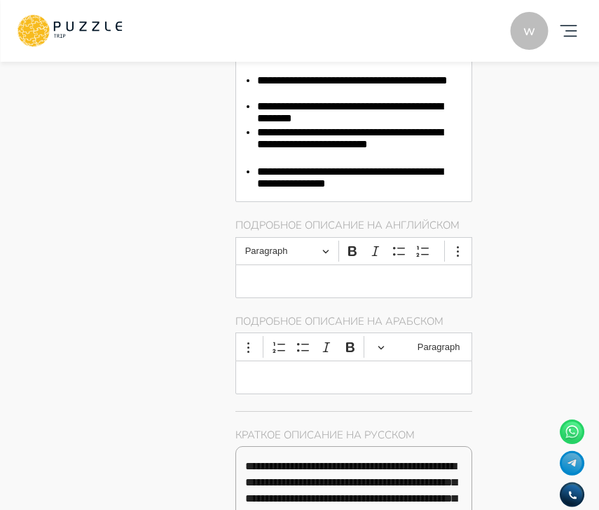
click at [114, 32] on icon at bounding box center [69, 31] width 105 height 36
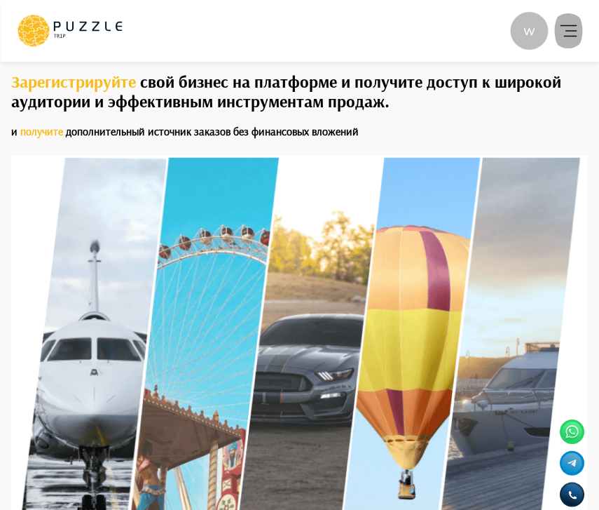
click at [560, 41] on icon "account of current user" at bounding box center [568, 31] width 28 height 28
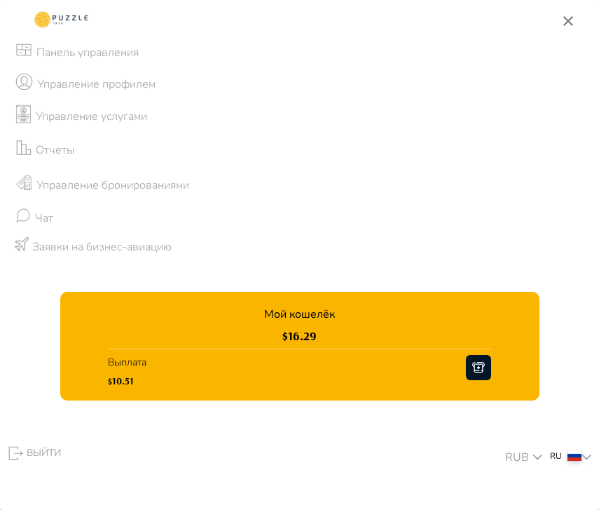
click at [193, 172] on li "Управление бронированиями" at bounding box center [299, 185] width 599 height 35
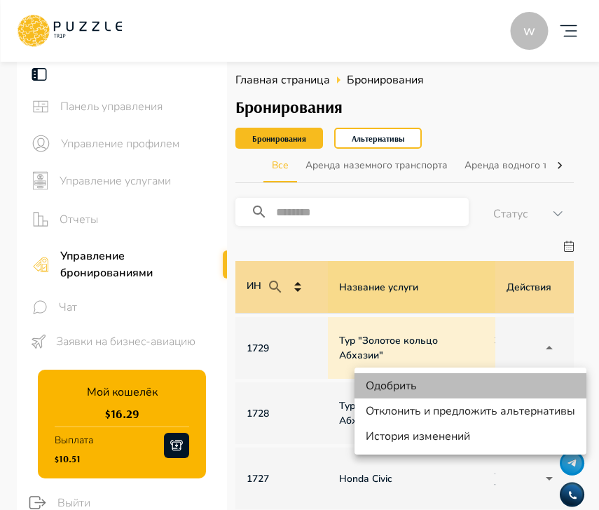
click at [419, 386] on li "Одобрить" at bounding box center [471, 385] width 232 height 25
